Goal: Task Accomplishment & Management: Use online tool/utility

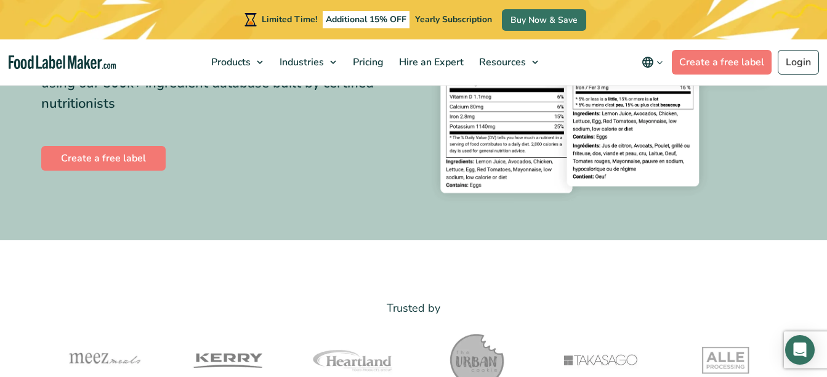
scroll to position [733, 0]
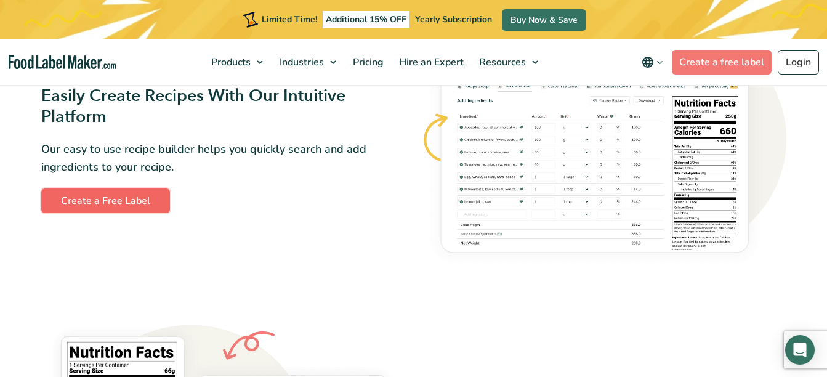
click at [140, 199] on link "Create a Free Label" at bounding box center [105, 200] width 129 height 25
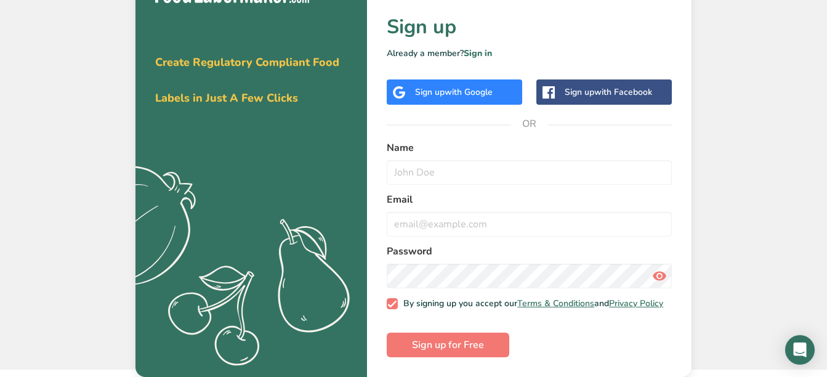
scroll to position [18, 0]
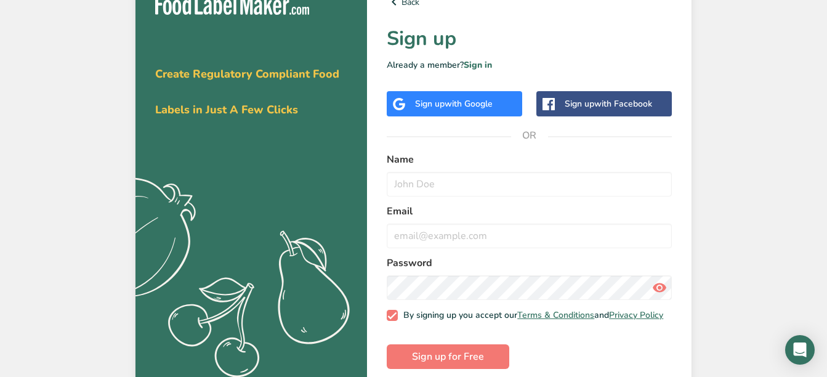
click at [474, 108] on span "with Google" at bounding box center [469, 104] width 48 height 12
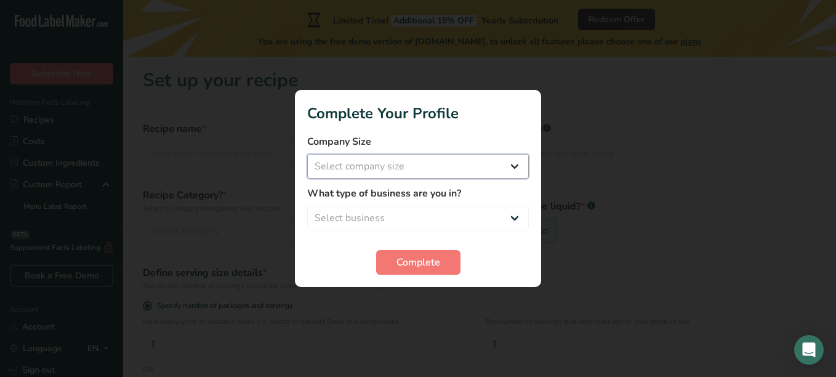
click at [519, 172] on select "Select company size Fewer than 10 Employees 10 to 50 Employees 51 to 500 Employ…" at bounding box center [418, 166] width 222 height 25
select select "1"
click at [307, 154] on select "Select company size Fewer than 10 Employees 10 to 50 Employees 51 to 500 Employ…" at bounding box center [418, 166] width 222 height 25
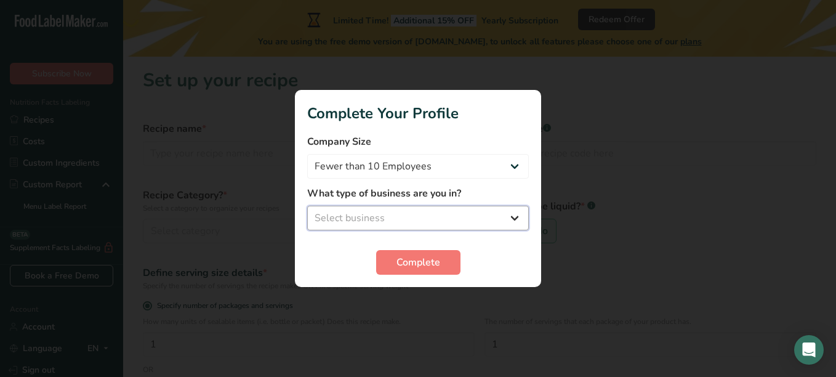
click at [514, 216] on select "Select business Packaged Food Manufacturer Restaurant & Cafe Bakery Meal Plans …" at bounding box center [418, 218] width 222 height 25
select select "1"
click at [307, 206] on select "Select business Packaged Food Manufacturer Restaurant & Cafe Bakery Meal Plans …" at bounding box center [418, 218] width 222 height 25
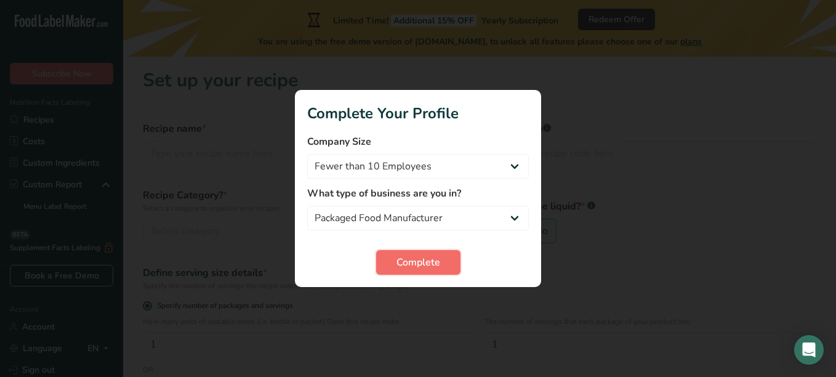
click at [442, 257] on button "Complete" at bounding box center [418, 262] width 84 height 25
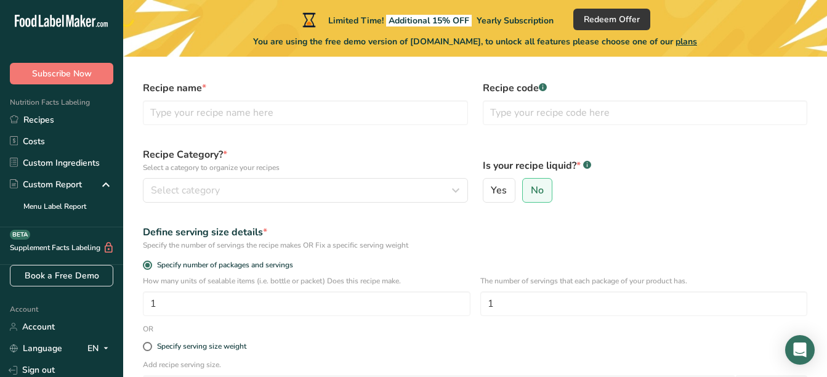
scroll to position [43, 0]
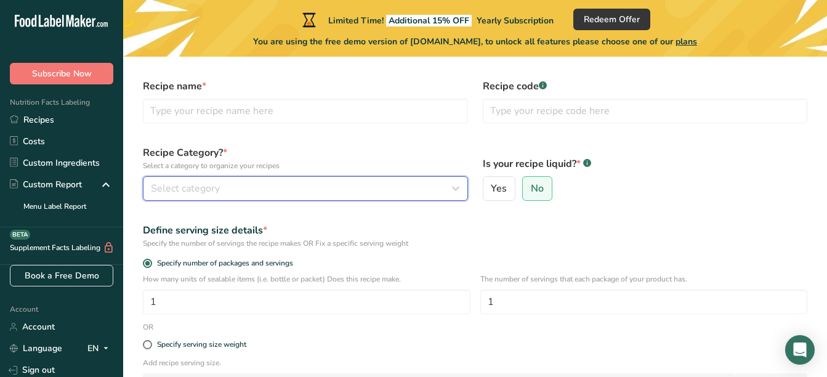
click at [426, 190] on div "Select category" at bounding box center [302, 188] width 302 height 15
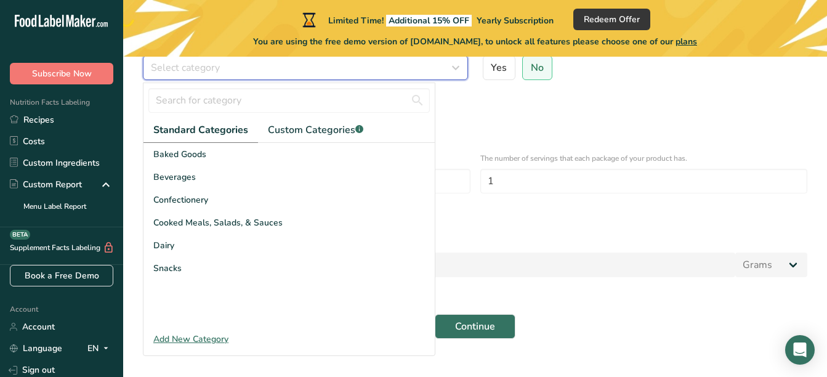
scroll to position [0, 0]
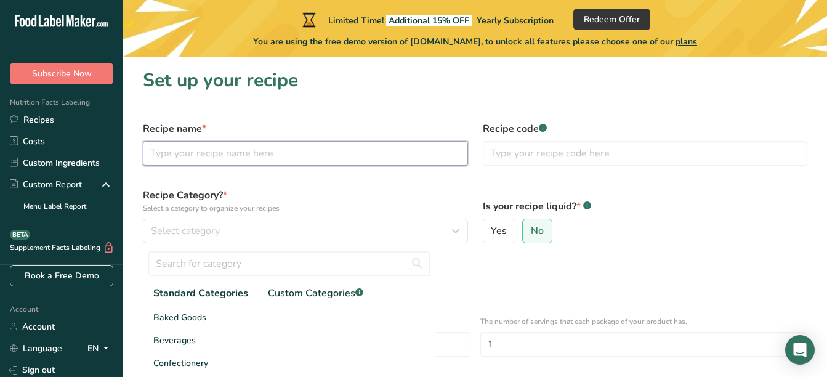
click at [312, 157] on input "text" at bounding box center [305, 153] width 325 height 25
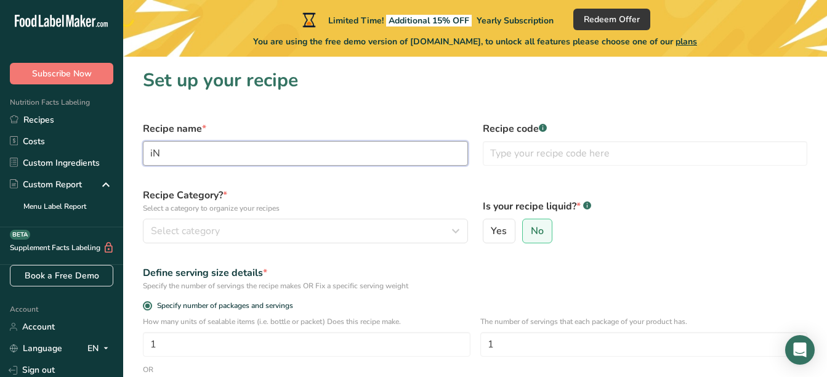
type input "i"
type input "INSTANT GINGER"
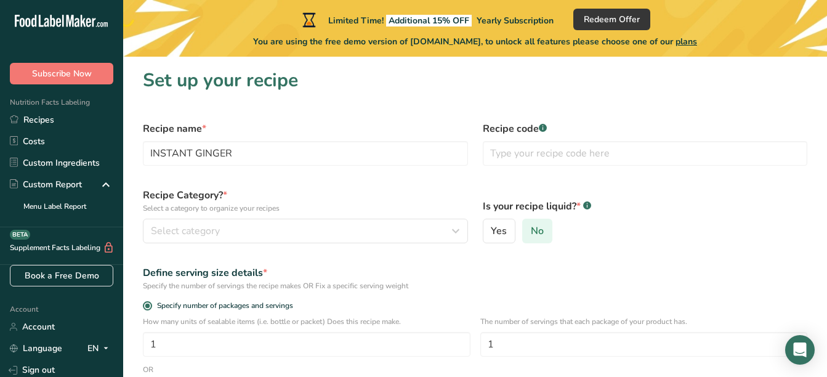
click at [543, 225] on label "No" at bounding box center [537, 231] width 30 height 25
click at [531, 227] on input "No" at bounding box center [527, 231] width 8 height 8
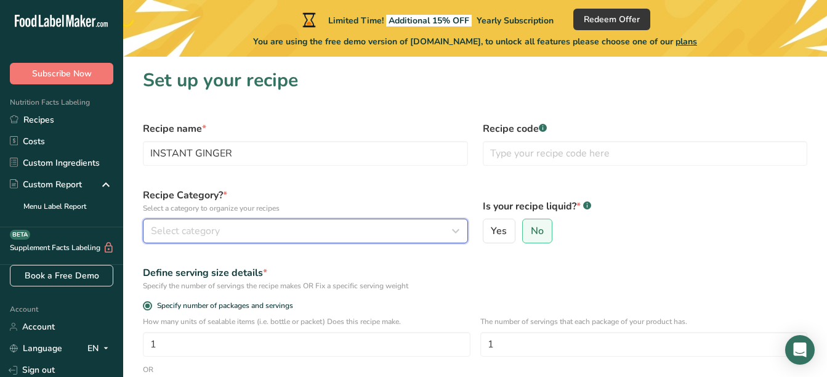
click at [339, 237] on div "Select category" at bounding box center [302, 231] width 302 height 15
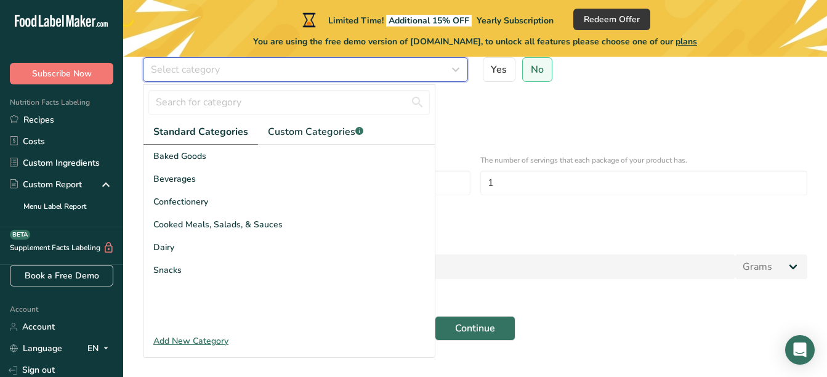
scroll to position [165, 0]
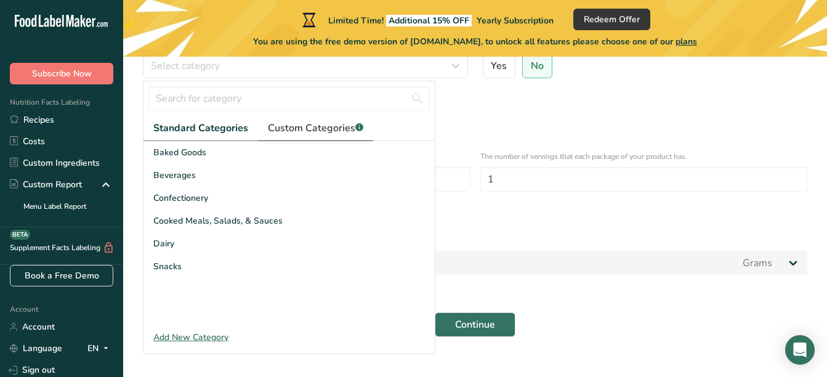
click at [336, 134] on span "Custom Categories .a-a{fill:#347362;}.b-a{fill:#fff;}" at bounding box center [315, 128] width 95 height 15
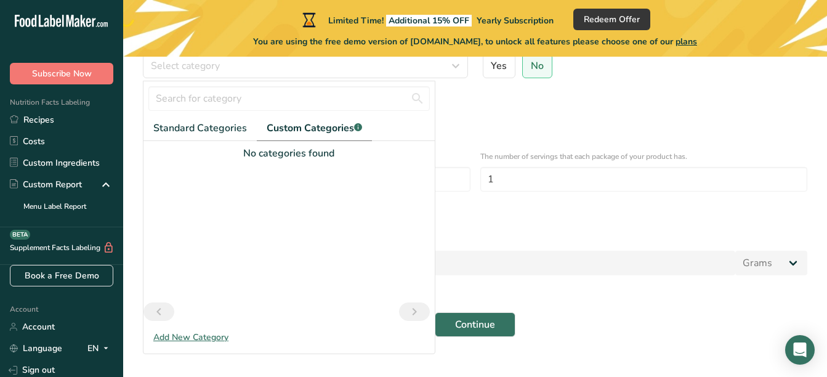
click at [196, 341] on div "Add New Category" at bounding box center [289, 337] width 291 height 13
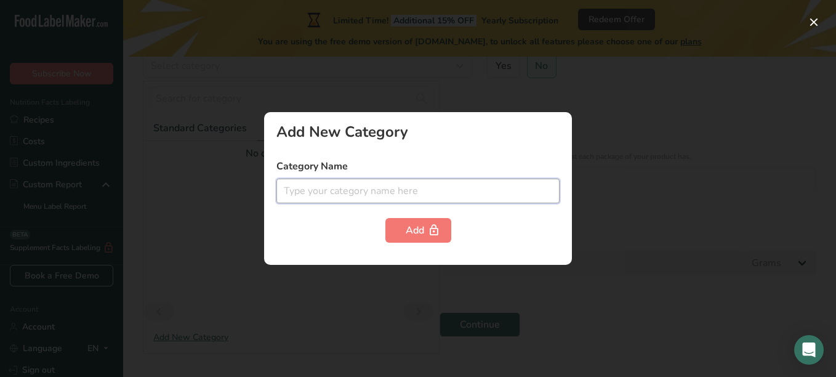
click at [376, 193] on input "text" at bounding box center [418, 191] width 283 height 25
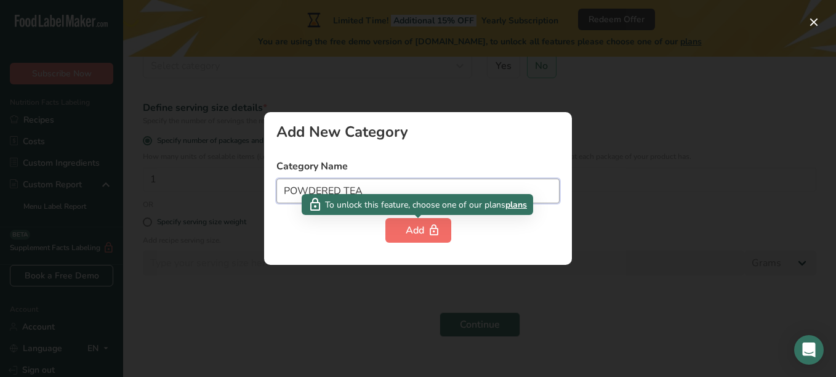
type input "POWDERED TEA"
click at [415, 229] on div "Add" at bounding box center [418, 230] width 25 height 15
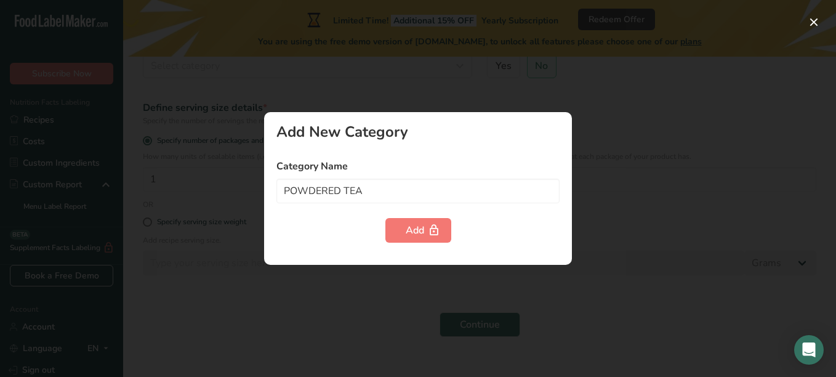
click at [384, 330] on div at bounding box center [418, 188] width 836 height 377
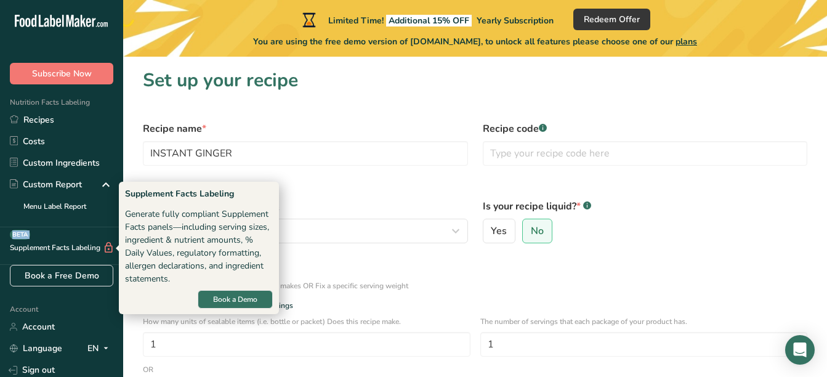
scroll to position [0, 2]
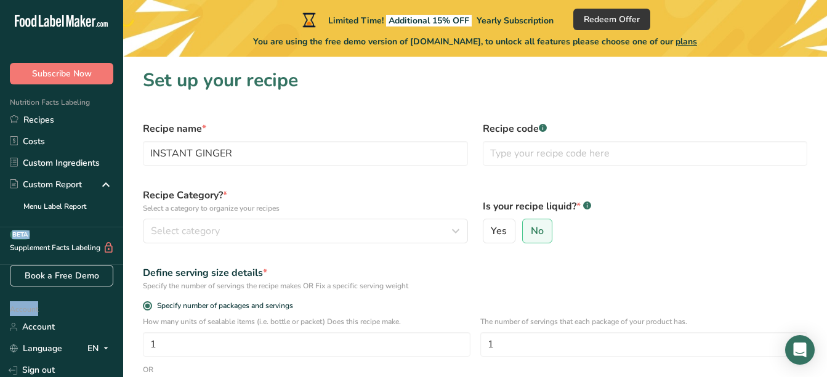
drag, startPoint x: 113, startPoint y: 244, endPoint x: 111, endPoint y: 315, distance: 70.9
click at [111, 315] on div ".a-20{fill:#fff;} Subscribe Now Nutrition Facts Labeling Recipes Costs Custom I…" at bounding box center [61, 188] width 123 height 377
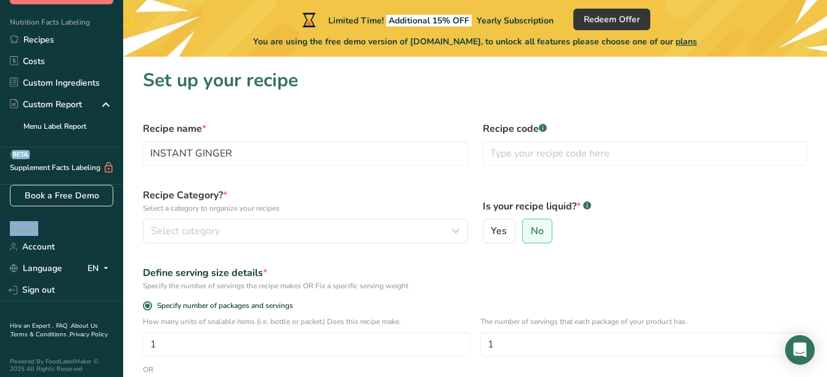
scroll to position [94, 2]
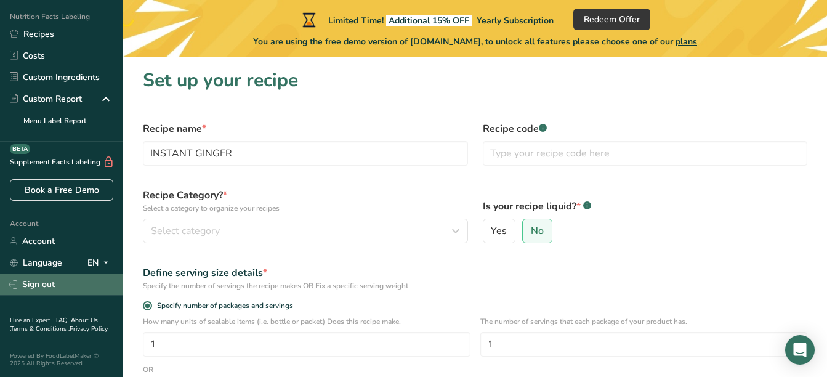
click at [30, 274] on link "Sign out" at bounding box center [61, 284] width 123 height 22
